Goal: Navigation & Orientation: Find specific page/section

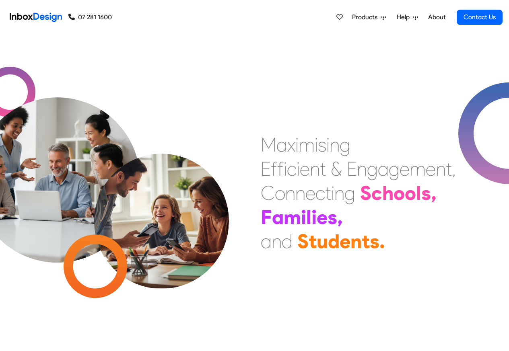
click at [438, 17] on link "About" at bounding box center [437, 17] width 22 height 16
